Goal: Task Accomplishment & Management: Use online tool/utility

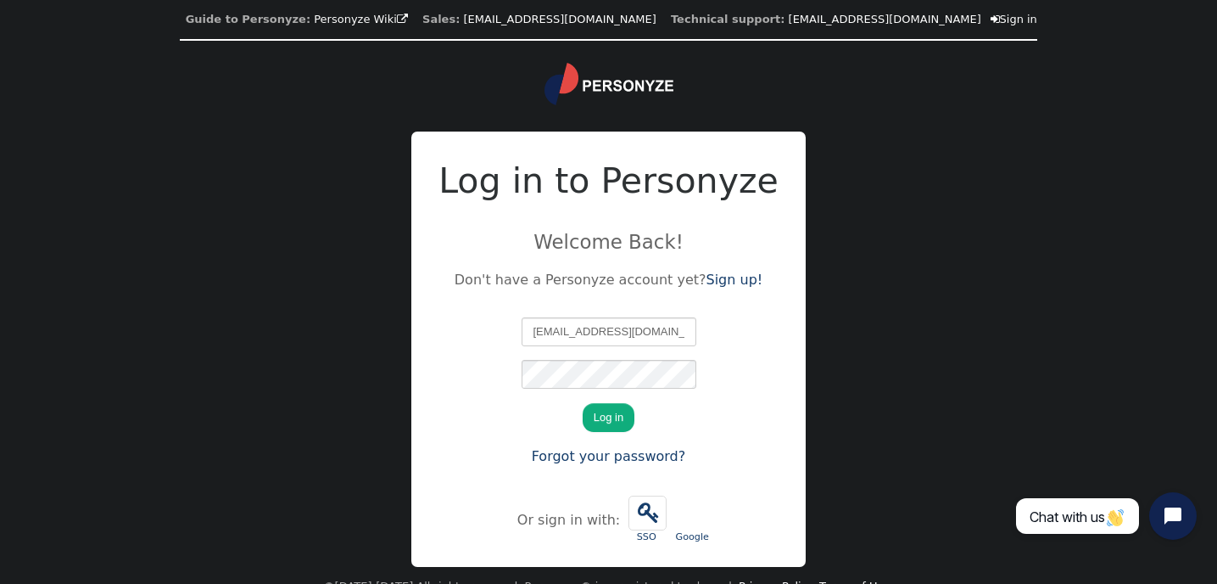
click at [461, 394] on div "Log in to Personyze Welcome Back! Don't have a Personyze account yet? Sign up! …" at bounding box center [608, 348] width 394 height 435
click at [600, 415] on button "Log in" at bounding box center [609, 417] width 52 height 29
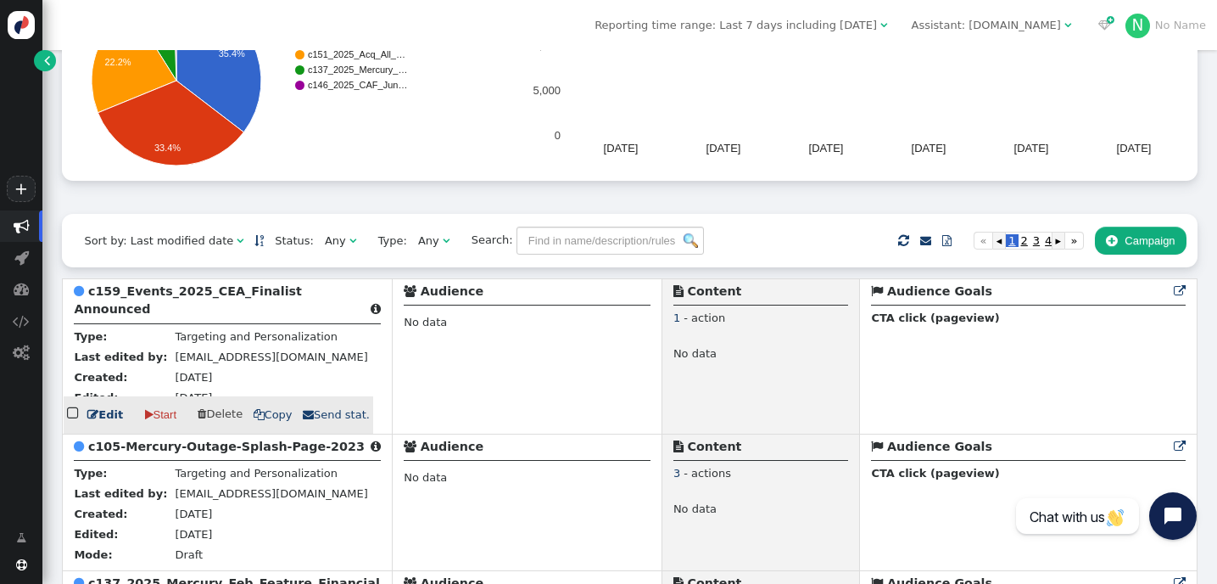
scroll to position [242, 0]
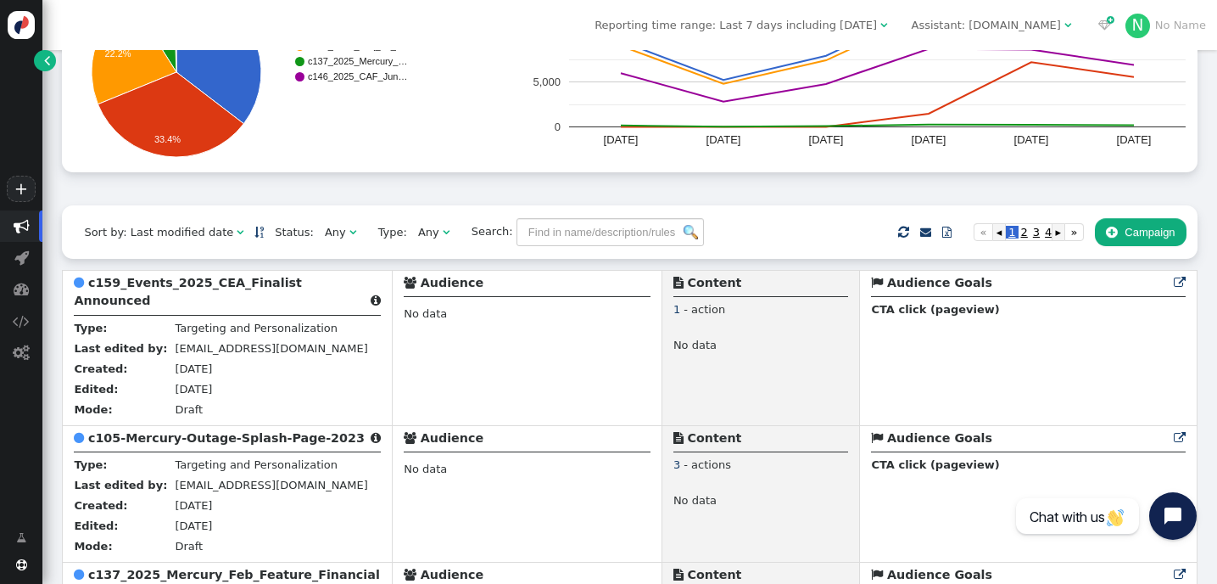
click at [325, 237] on div "Any" at bounding box center [335, 232] width 21 height 17
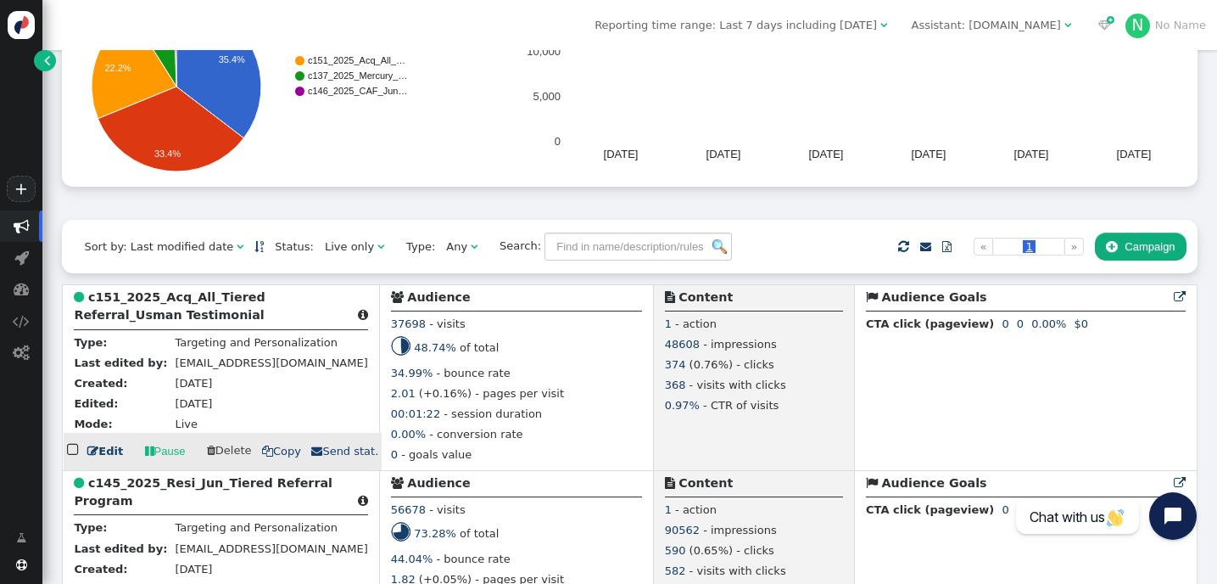
scroll to position [251, 0]
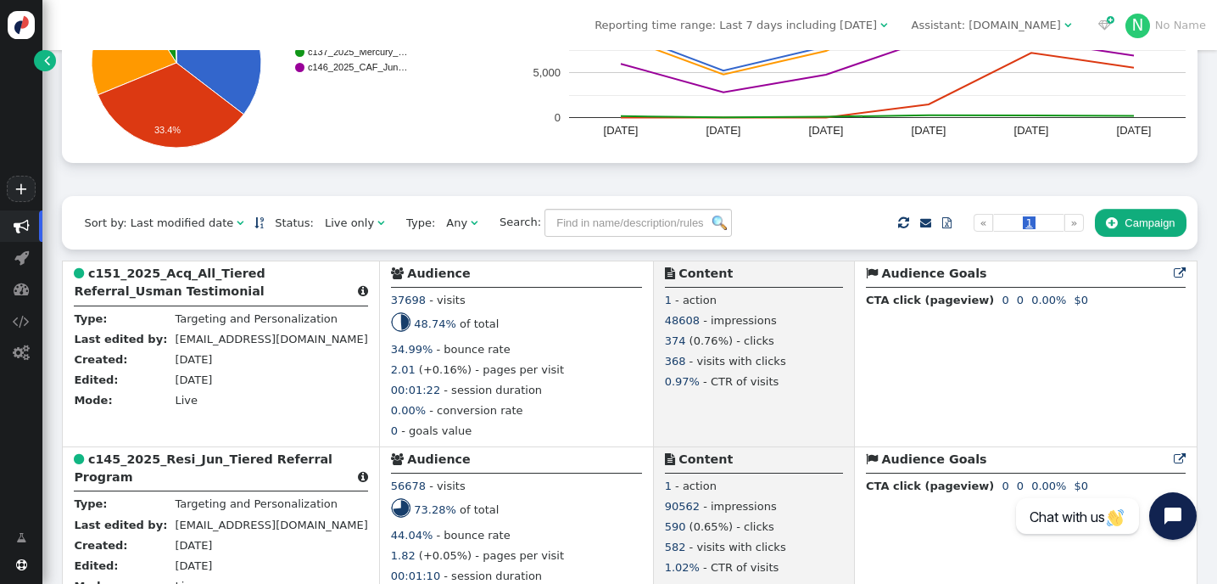
click at [377, 222] on span "" at bounding box center [380, 222] width 7 height 11
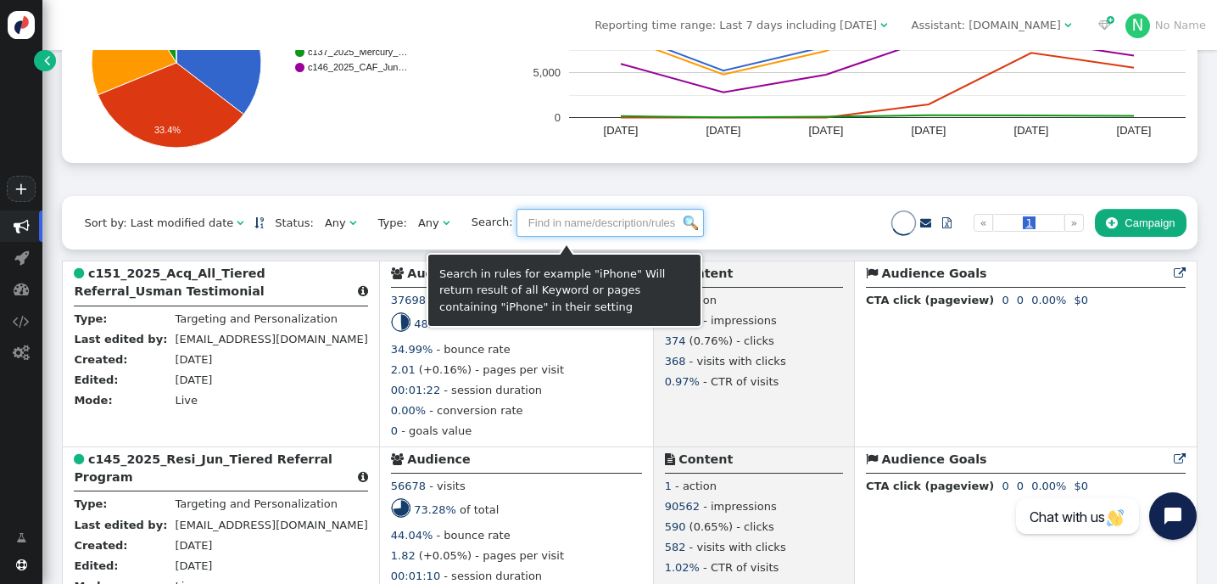
click at [538, 228] on input "text" at bounding box center [610, 223] width 187 height 29
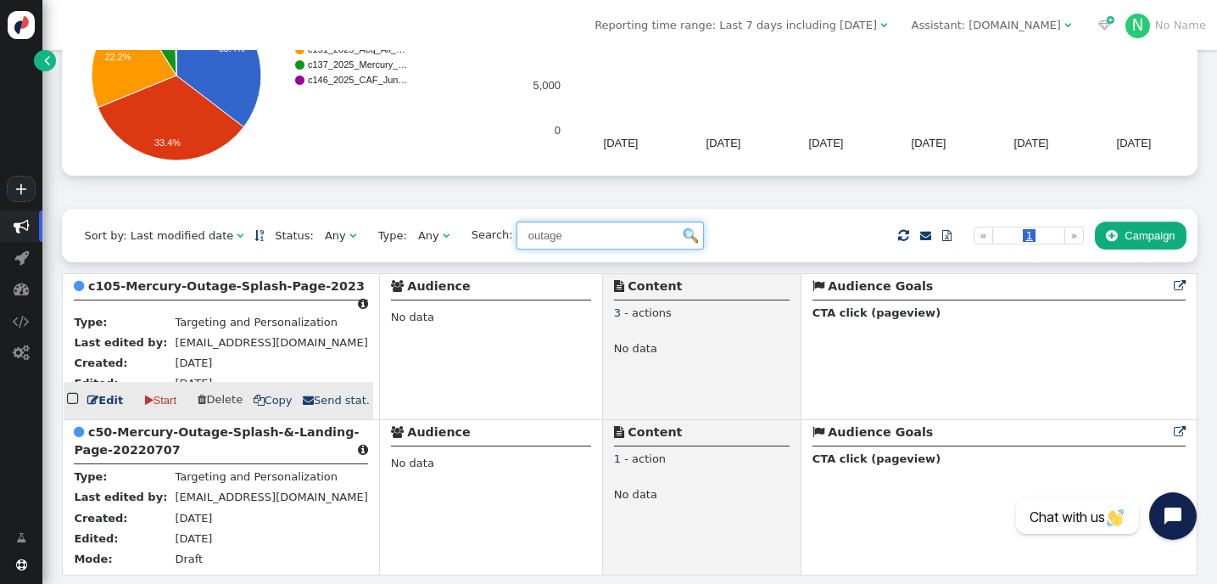
scroll to position [254, 0]
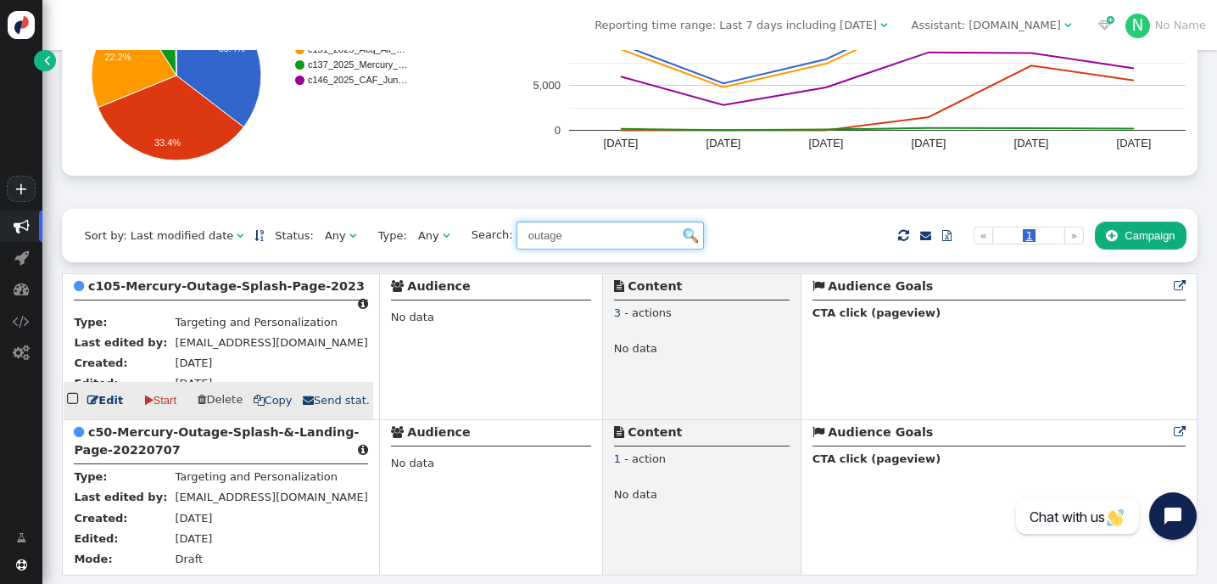
type input "outage"
click at [192, 279] on b "c105-Mercury-Outage-Splash-Page-2023" at bounding box center [226, 286] width 276 height 14
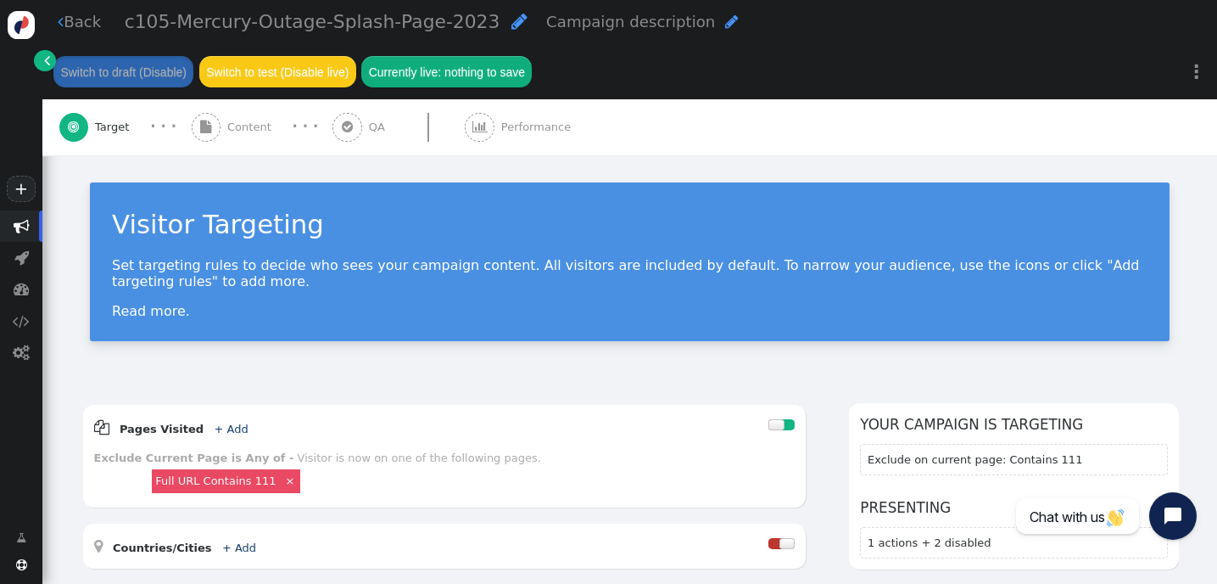
click at [242, 142] on div " Content" at bounding box center [235, 127] width 87 height 56
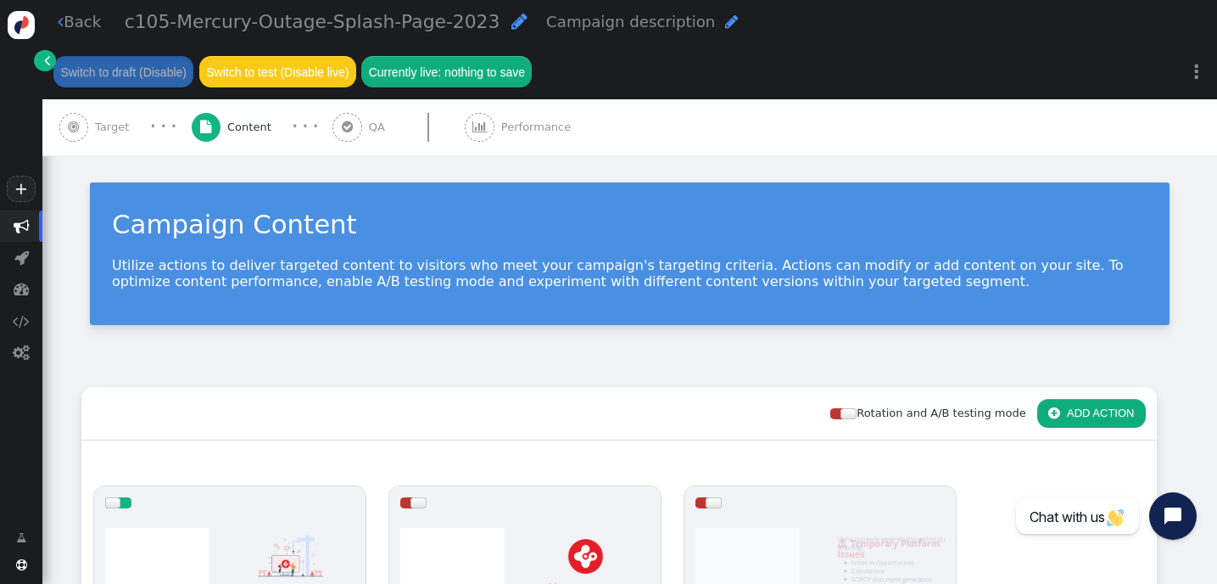
click at [99, 136] on span "Target" at bounding box center [115, 127] width 41 height 17
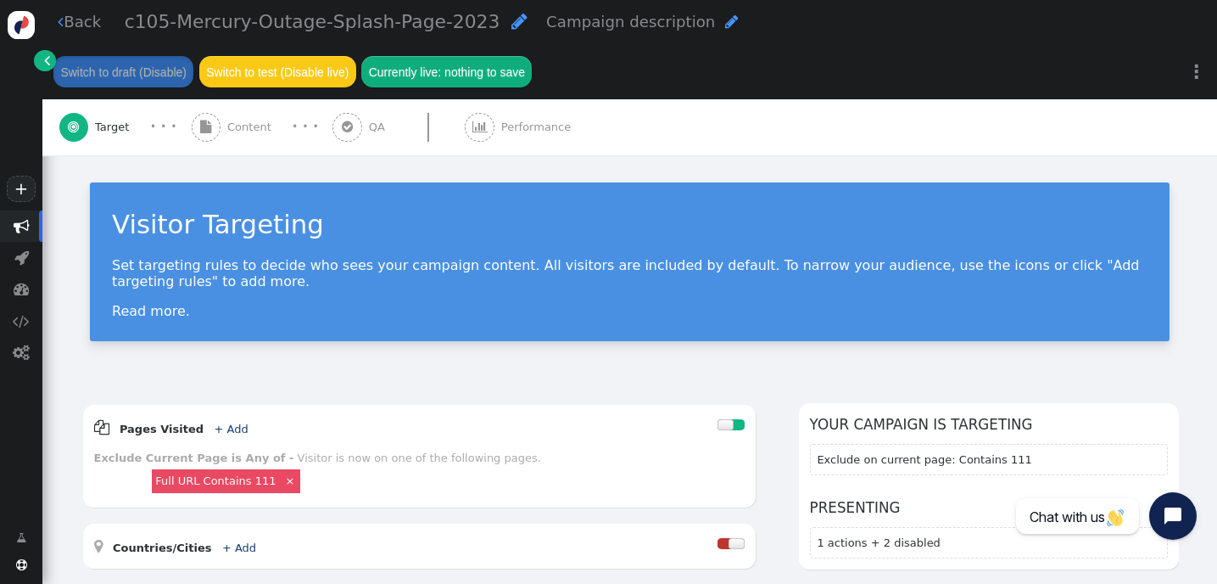
click at [49, 56] on span "" at bounding box center [47, 60] width 6 height 17
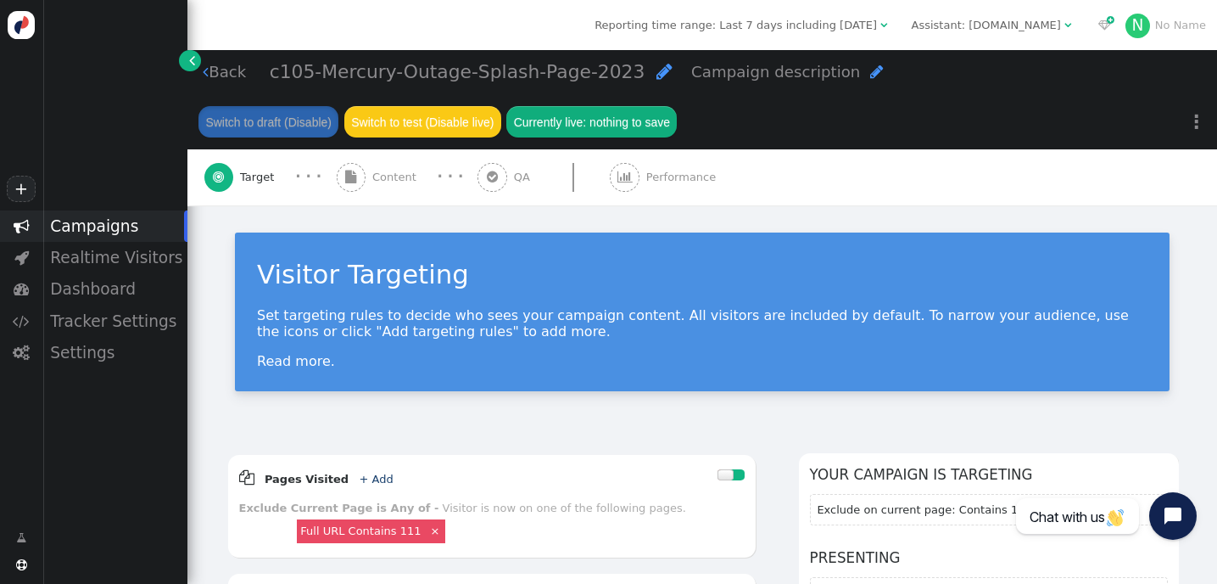
click at [103, 223] on div "Campaigns" at bounding box center [114, 225] width 145 height 31
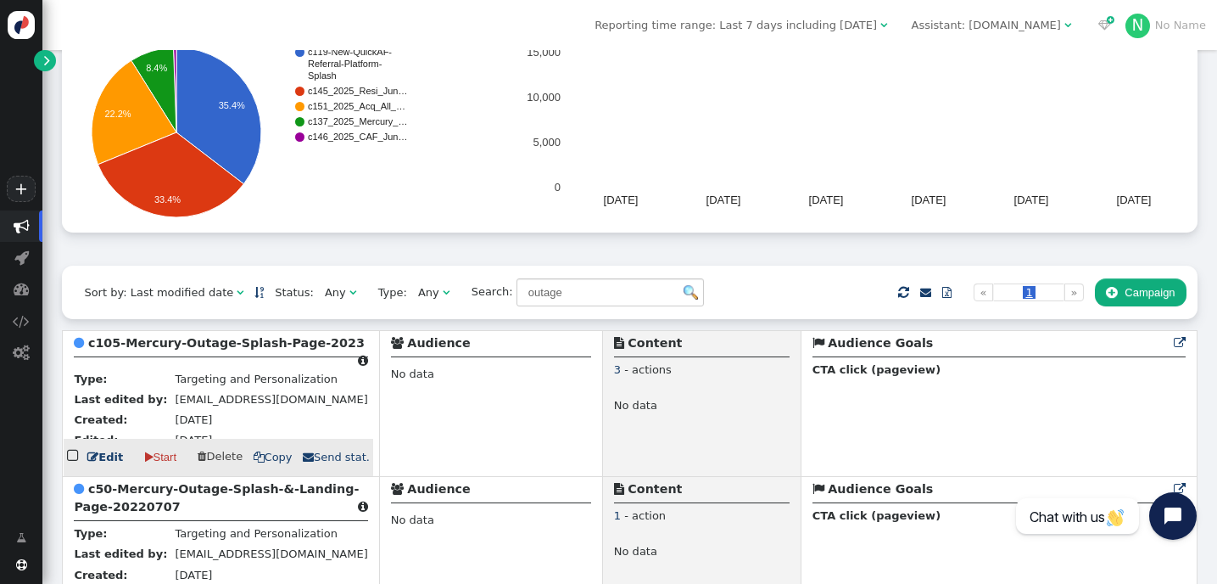
scroll to position [254, 0]
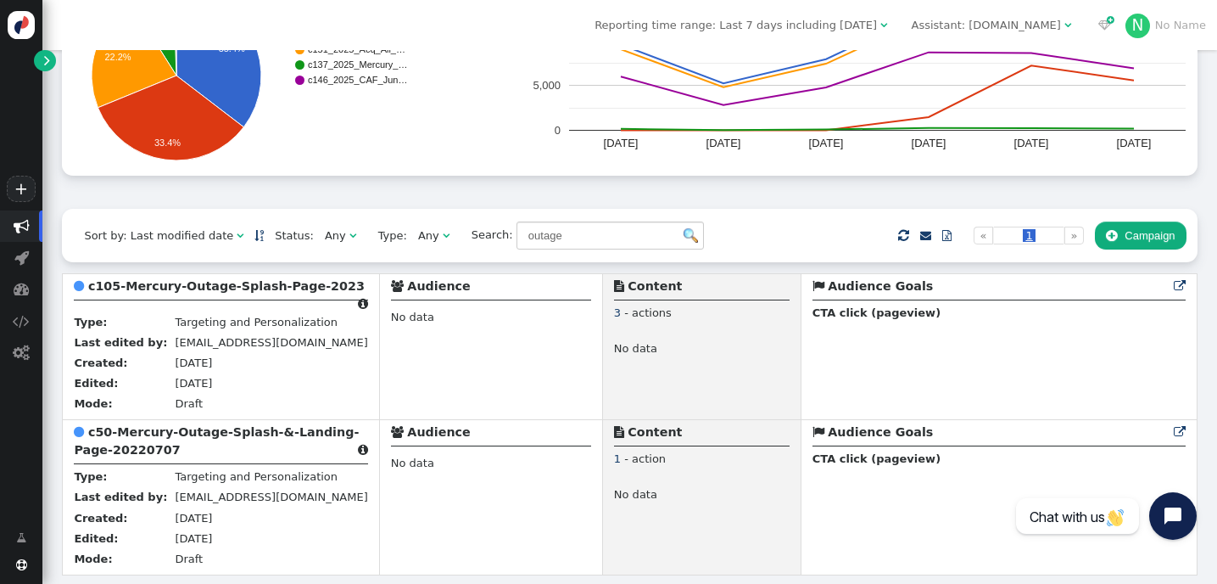
click at [418, 229] on div "Any" at bounding box center [428, 235] width 21 height 17
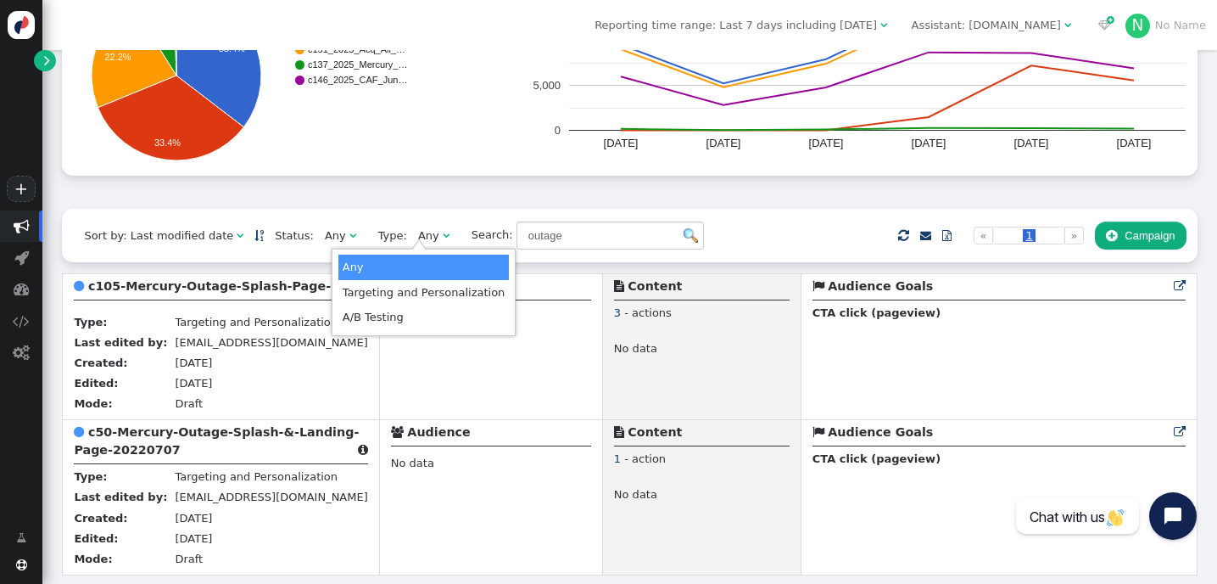
click at [344, 223] on span "Any " at bounding box center [340, 235] width 53 height 25
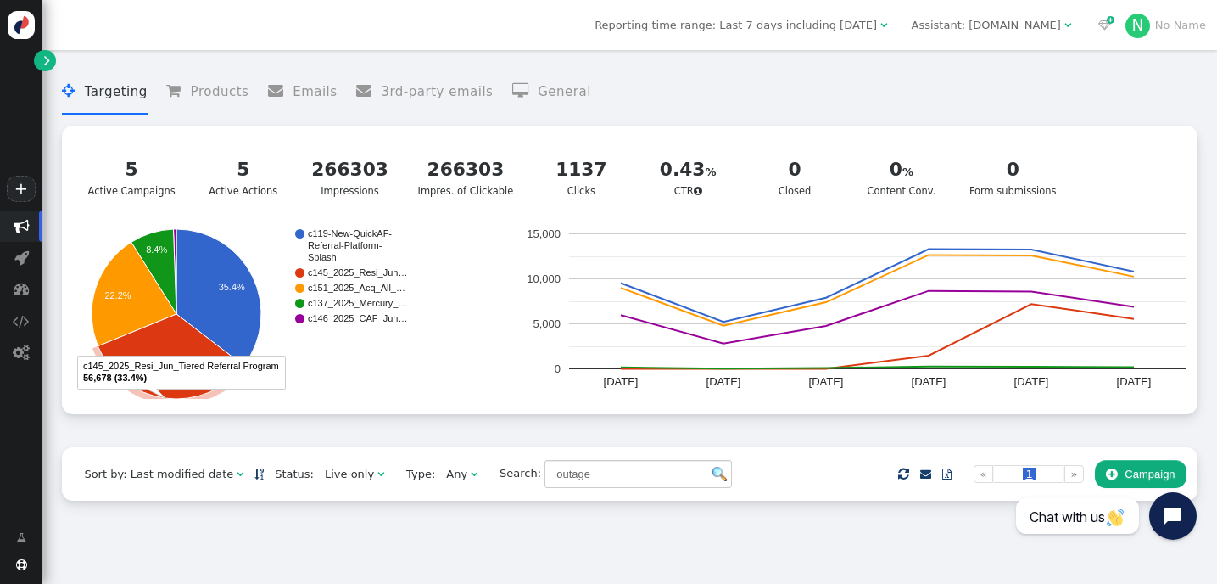
scroll to position [0, 0]
click at [349, 477] on div "Live only" at bounding box center [349, 474] width 49 height 17
click at [360, 478] on div "Live only" at bounding box center [351, 474] width 53 height 17
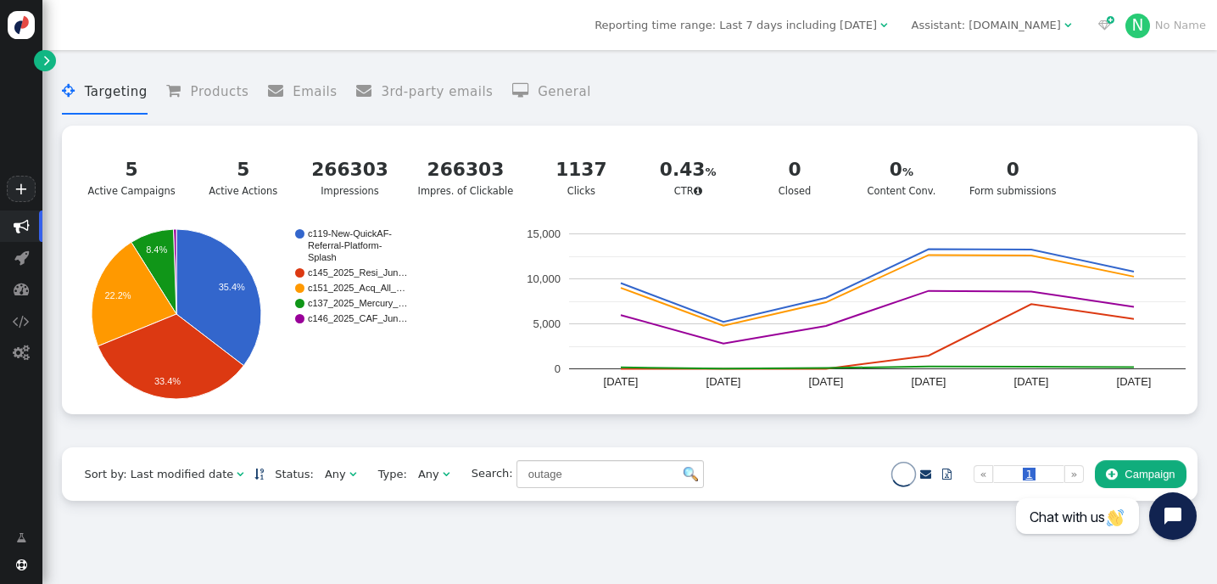
click at [443, 475] on span "" at bounding box center [446, 473] width 7 height 11
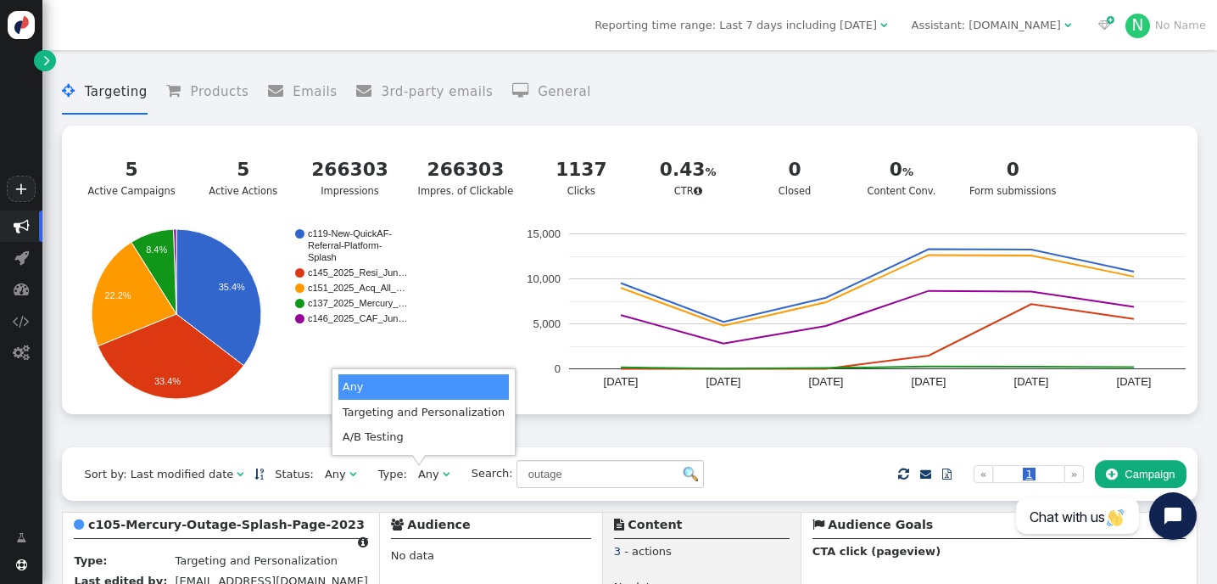
click at [443, 475] on span "" at bounding box center [446, 473] width 7 height 11
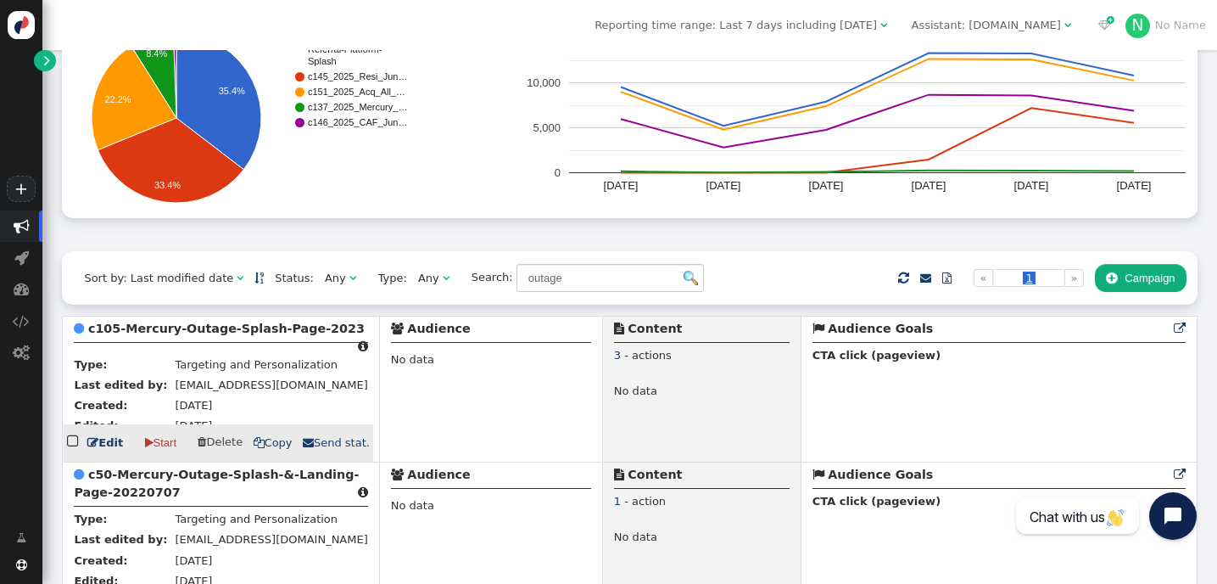
scroll to position [254, 0]
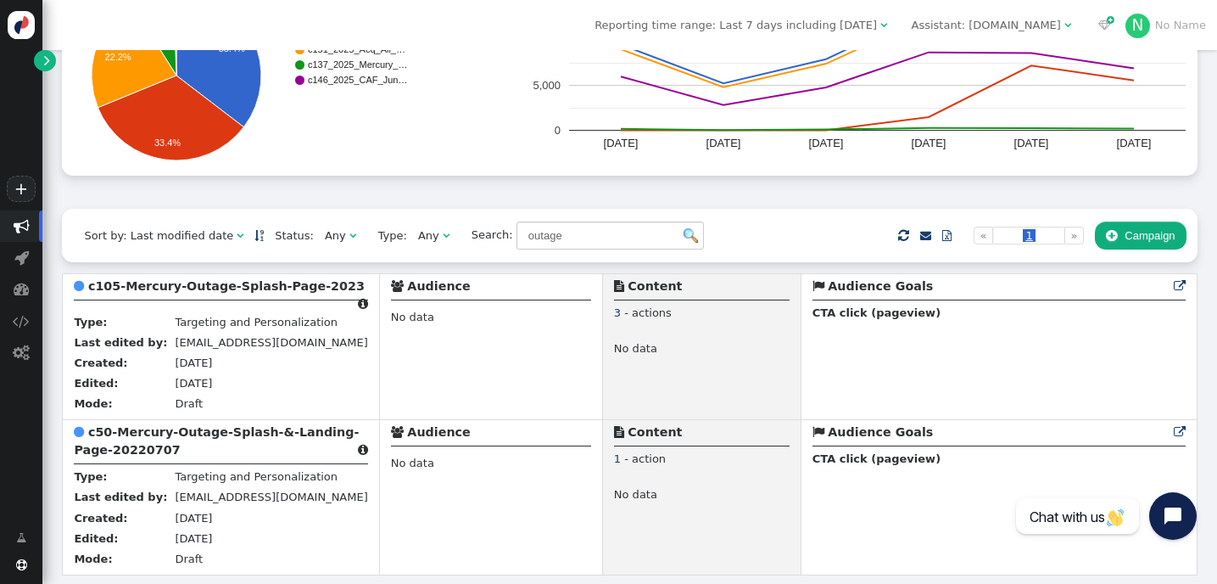
click at [330, 230] on div "Any" at bounding box center [335, 235] width 21 height 17
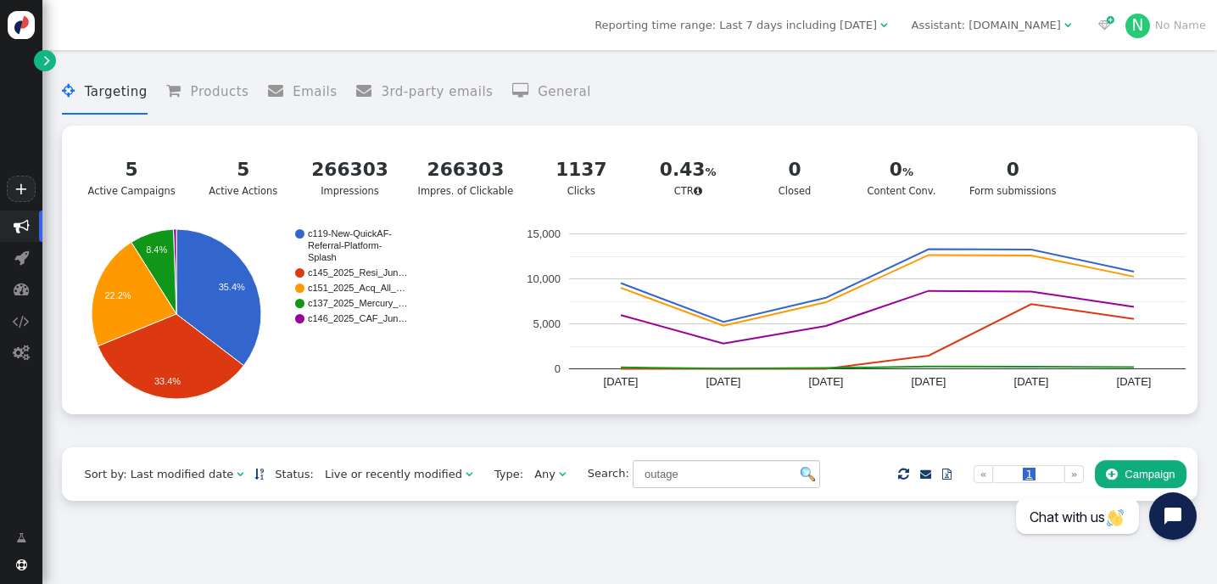
scroll to position [0, 0]
click at [347, 483] on div "Live or recently modified" at bounding box center [393, 474] width 137 height 17
click at [335, 474] on div "Live only" at bounding box center [349, 474] width 49 height 17
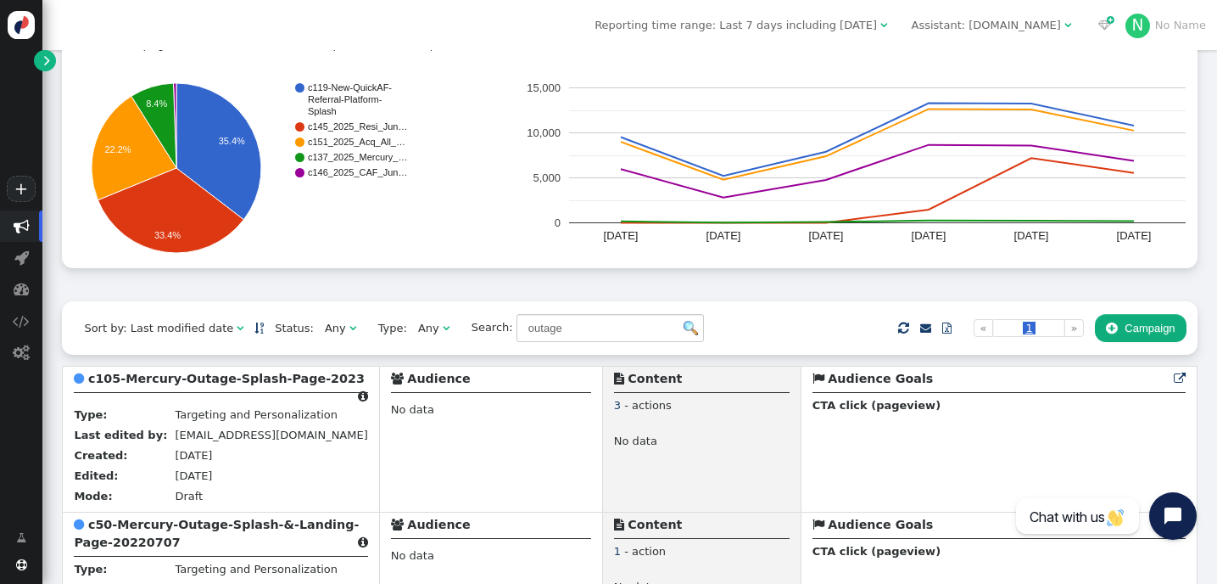
scroll to position [254, 0]
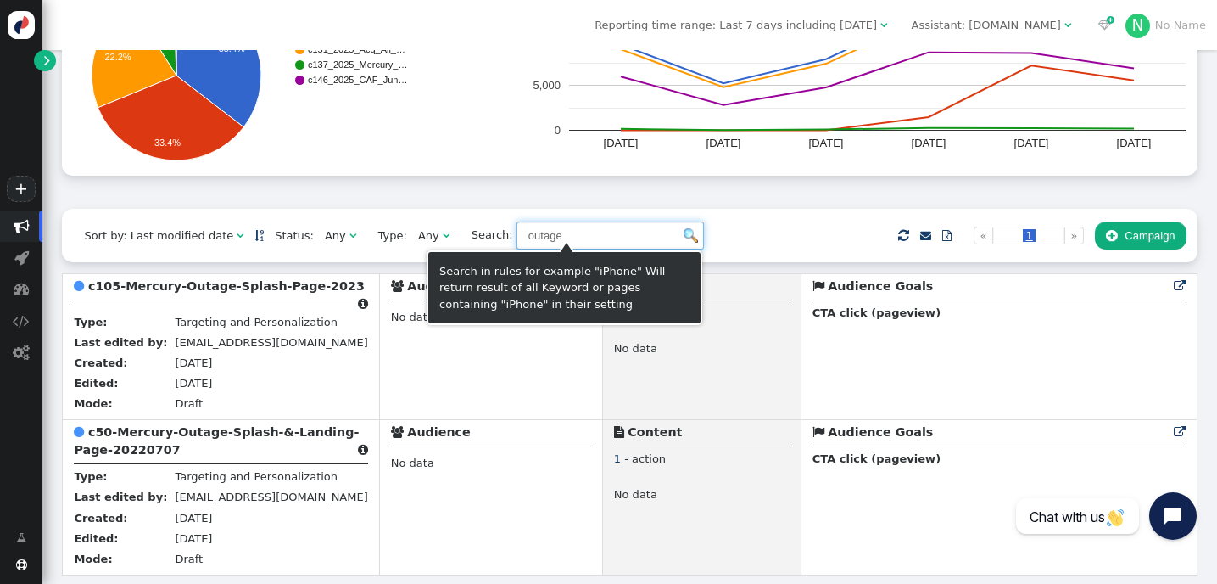
click at [522, 226] on input "outage" at bounding box center [610, 235] width 187 height 29
click at [461, 195] on div " Targeting  Products  Emails  3rd-party emails  General ? Active Campaigns…" at bounding box center [629, 14] width 1135 height 388
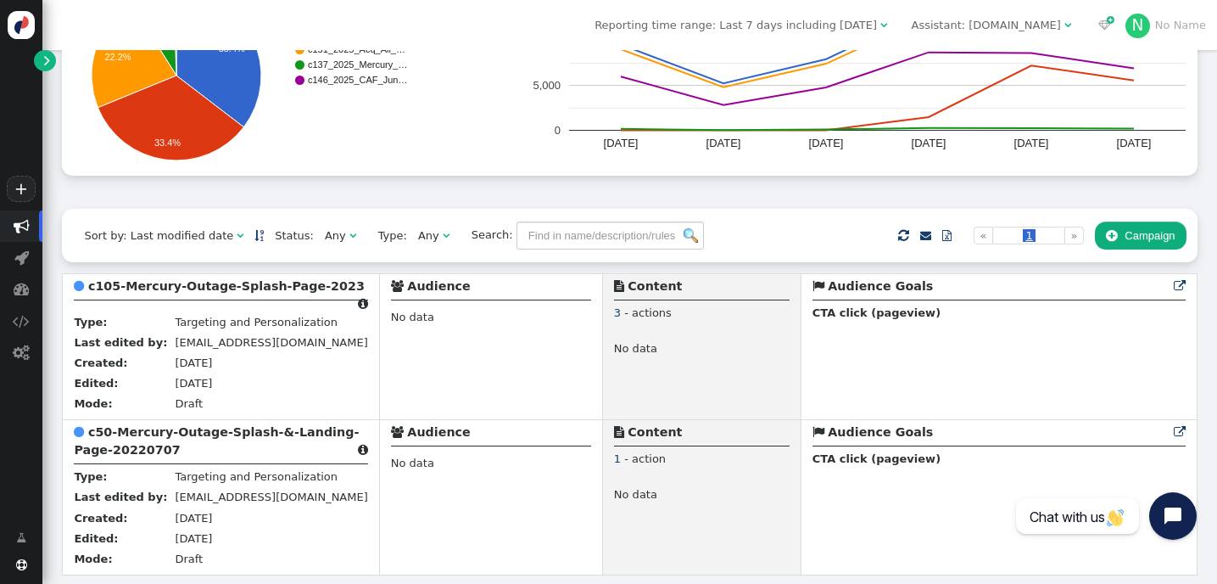
click at [349, 230] on span "" at bounding box center [352, 235] width 7 height 11
